Goal: Check status: Check status

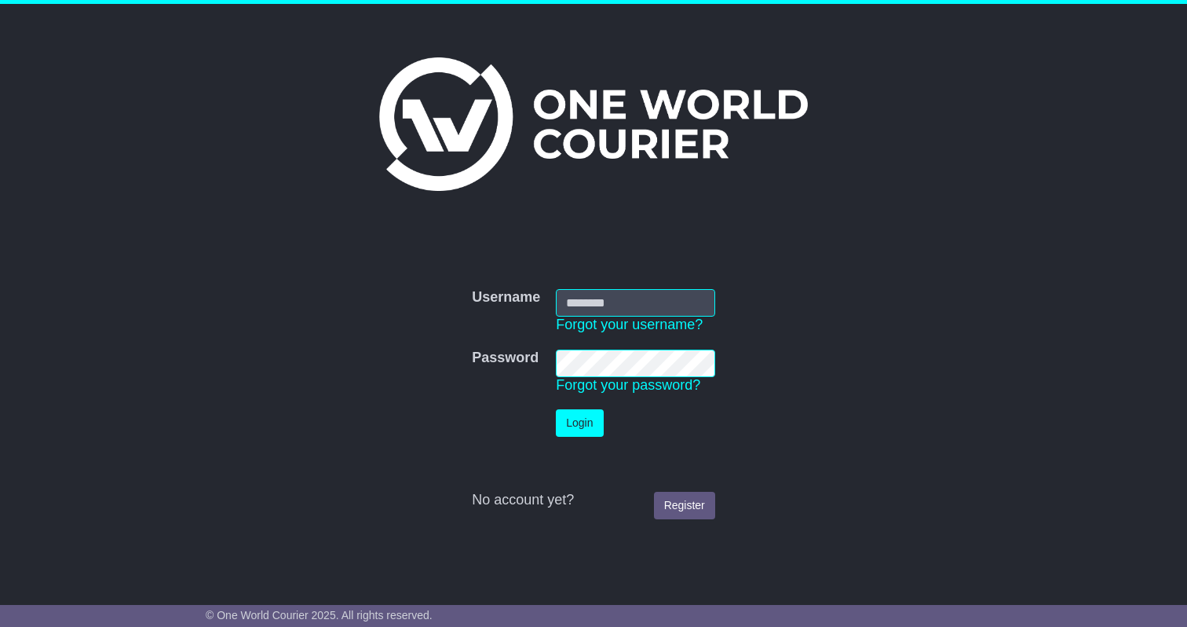
type input "**********"
click at [581, 426] on button "Login" at bounding box center [579, 422] width 47 height 27
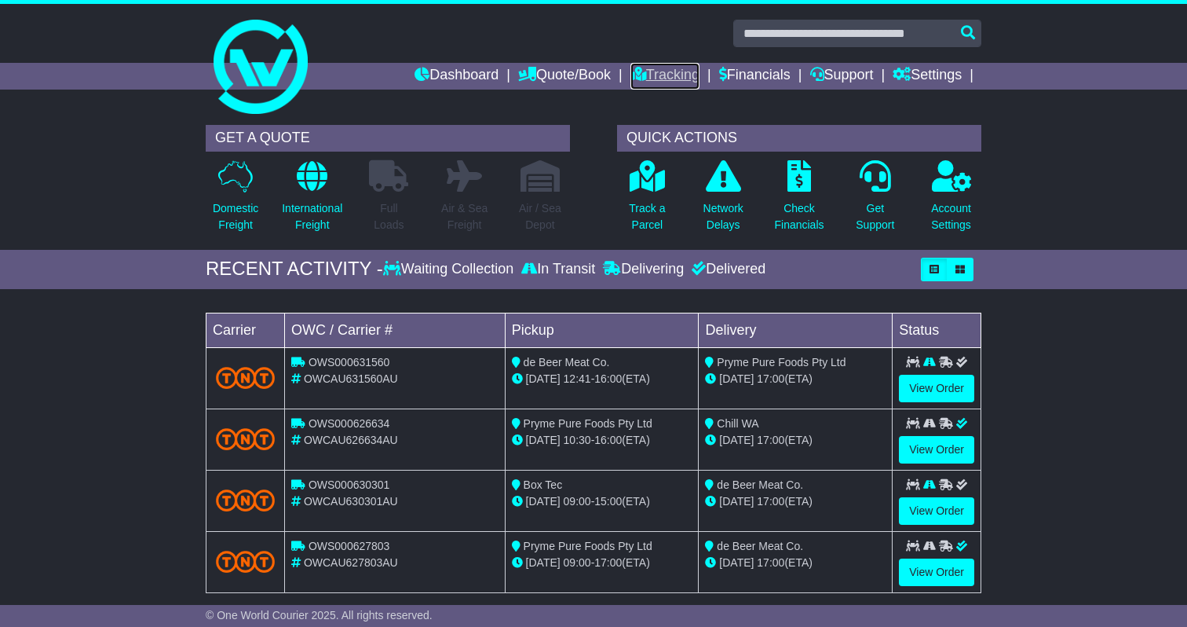
click at [653, 79] on link "Tracking" at bounding box center [665, 76] width 69 height 27
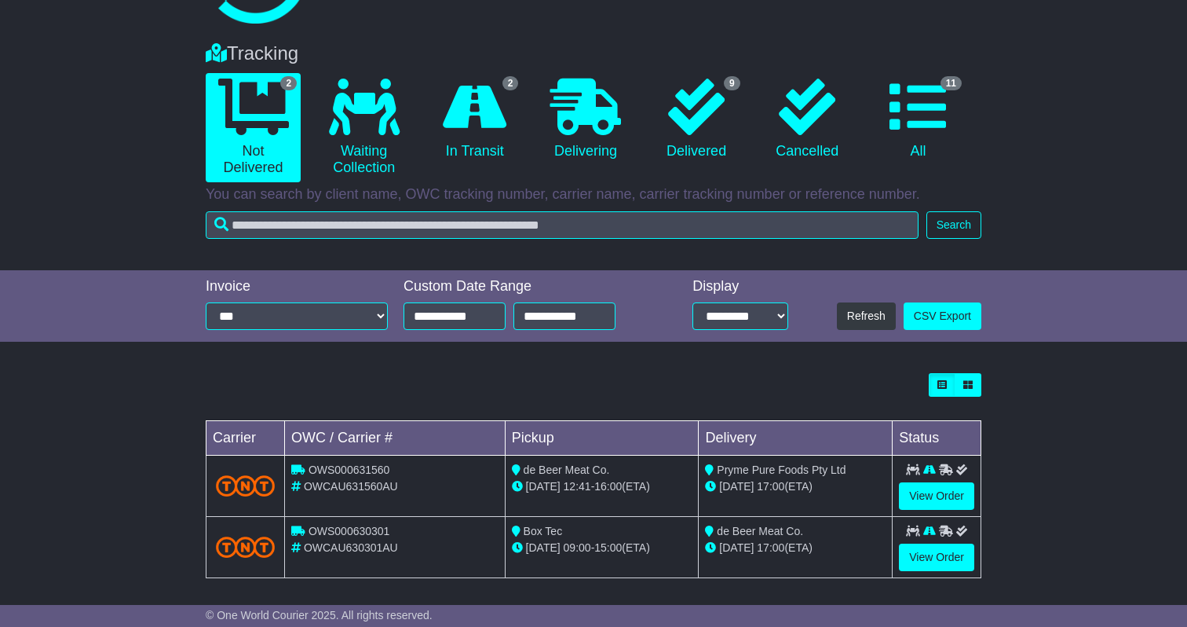
scroll to position [97, 0]
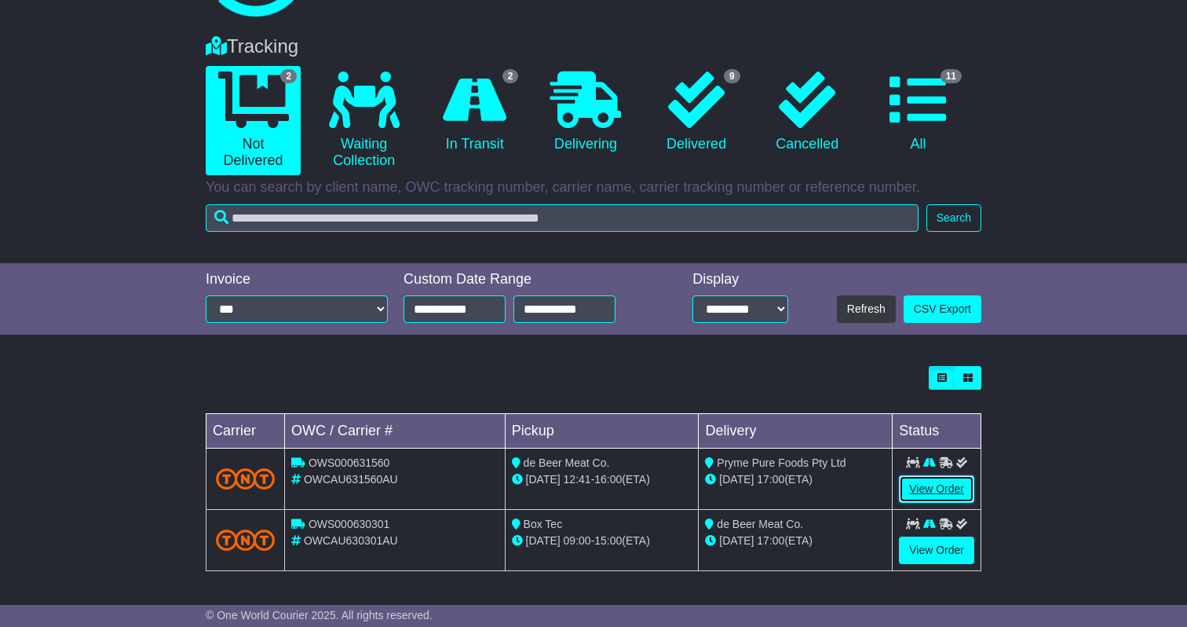
click at [949, 487] on link "View Order" at bounding box center [936, 488] width 75 height 27
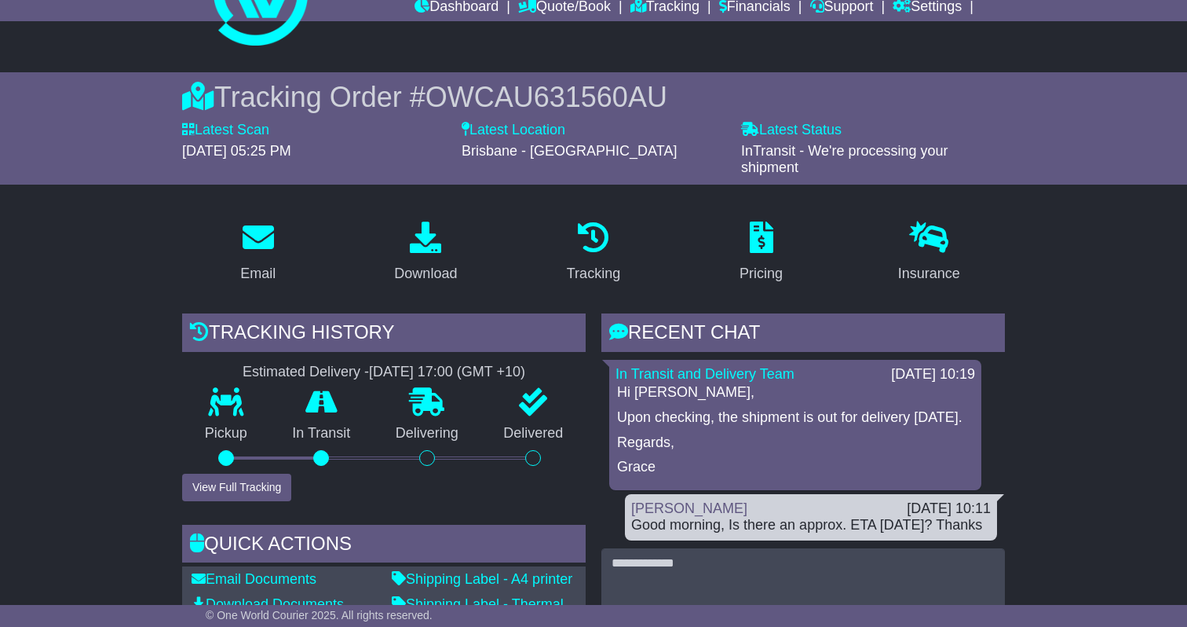
scroll to position [67, 0]
